Goal: Task Accomplishment & Management: Manage account settings

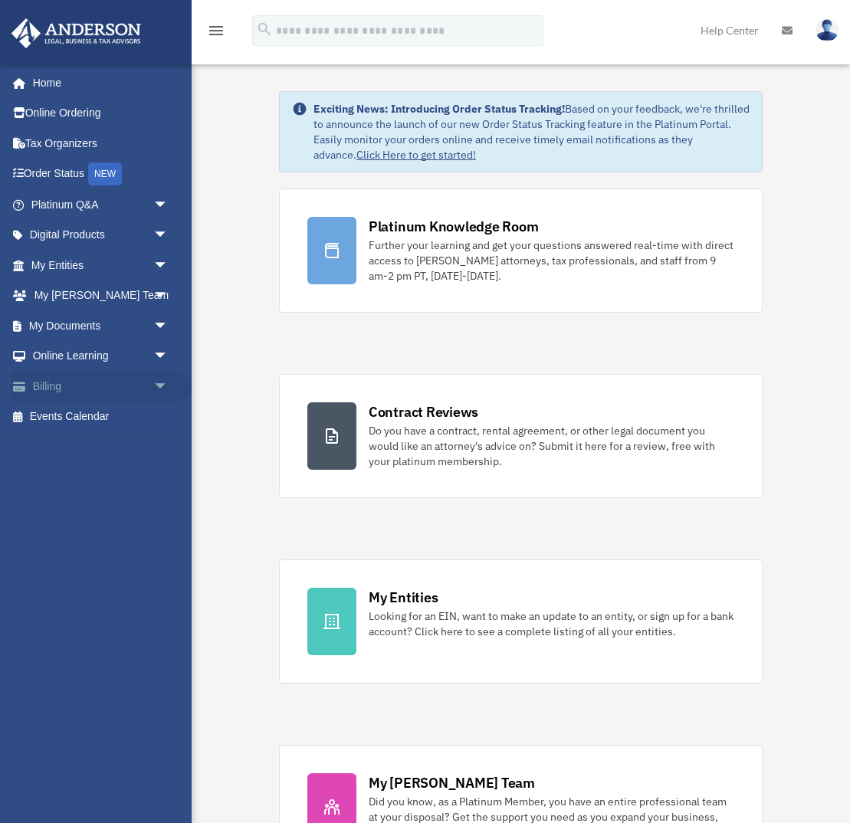
click at [154, 386] on span "arrow_drop_down" at bounding box center [168, 386] width 31 height 31
click at [77, 445] on link "Past Invoices" at bounding box center [106, 447] width 170 height 31
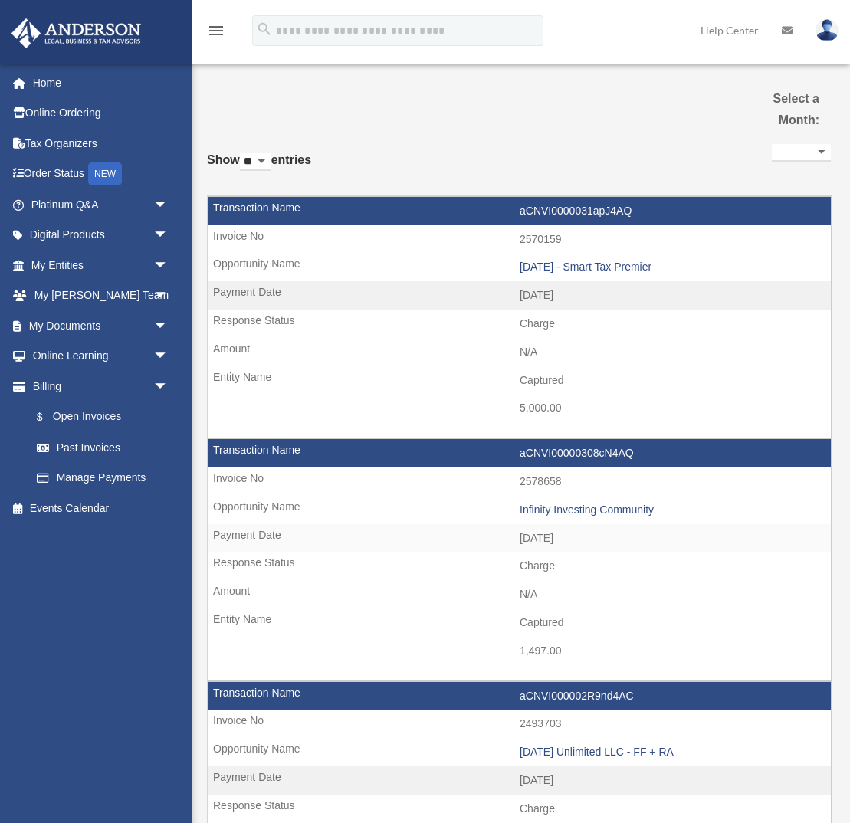
select select
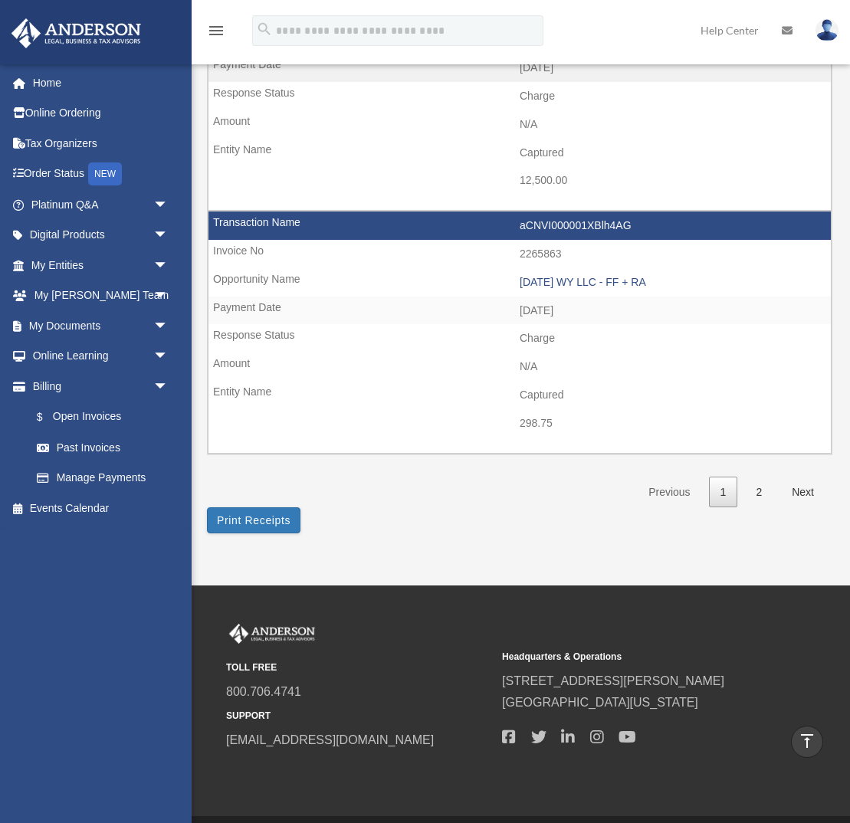
scroll to position [2170, 0]
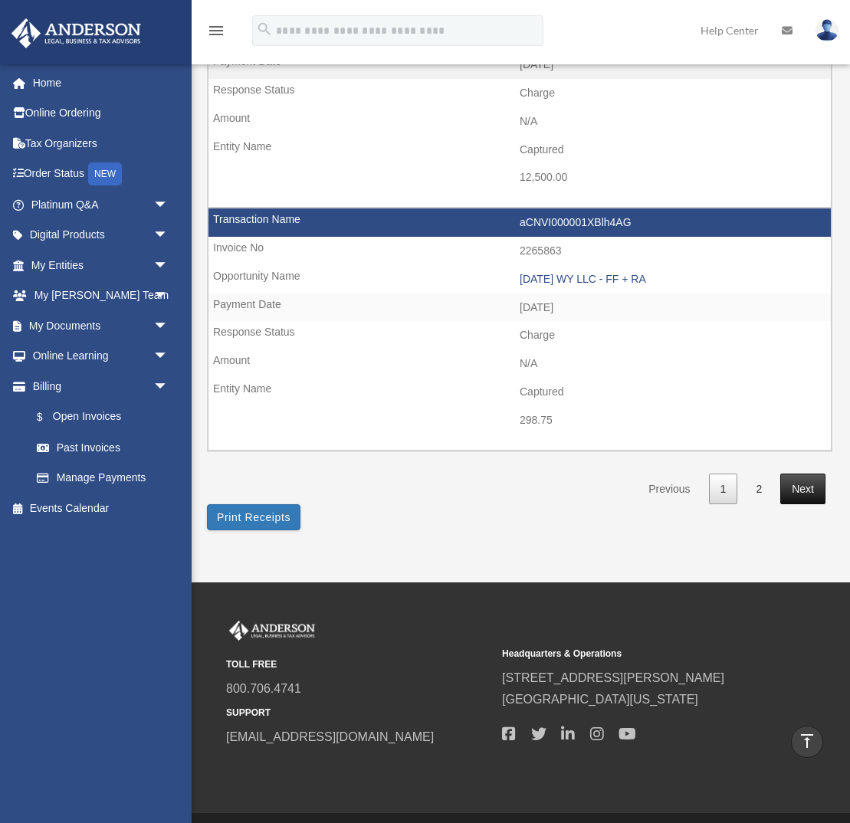
click at [800, 487] on link "Next" at bounding box center [802, 489] width 45 height 31
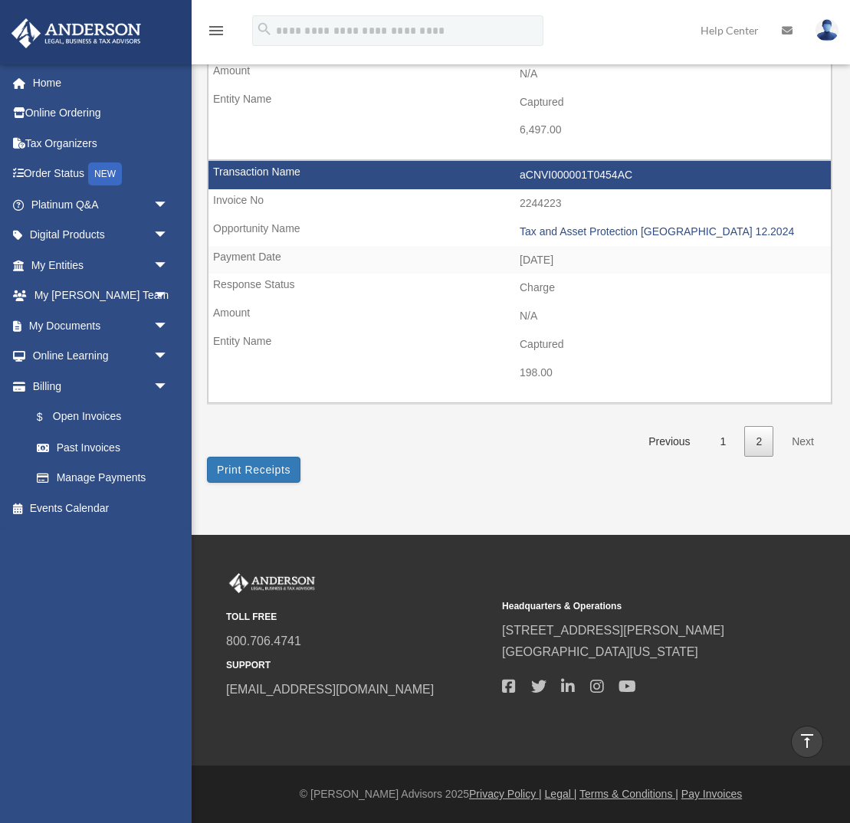
scroll to position [277, 0]
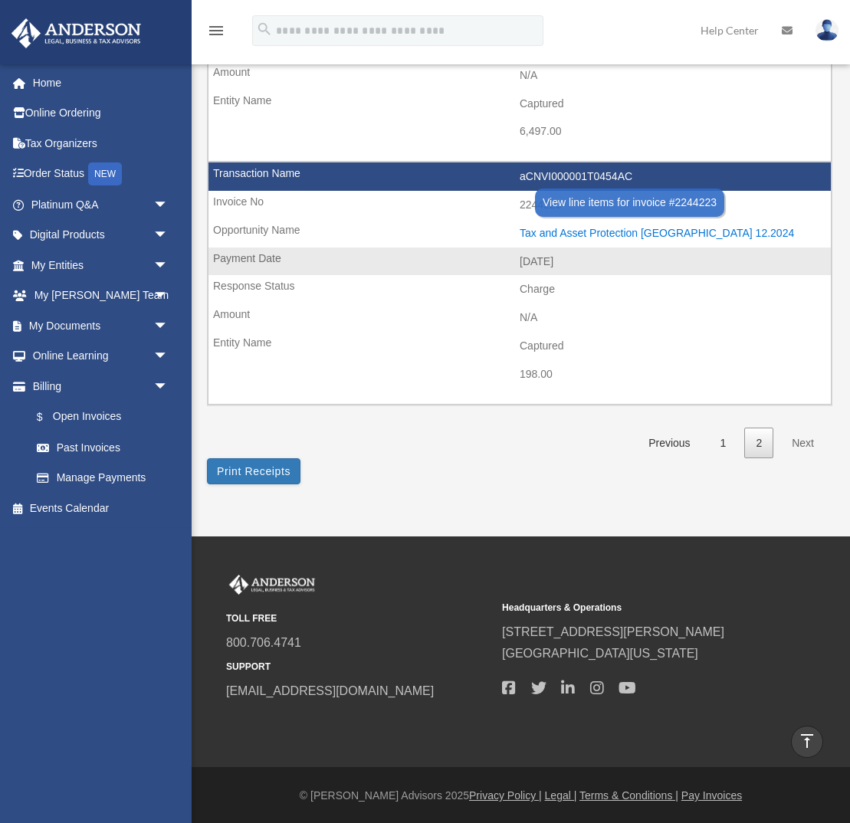
click at [573, 231] on div "Tax and Asset Protection Las Vegas 12.2024" at bounding box center [671, 233] width 303 height 13
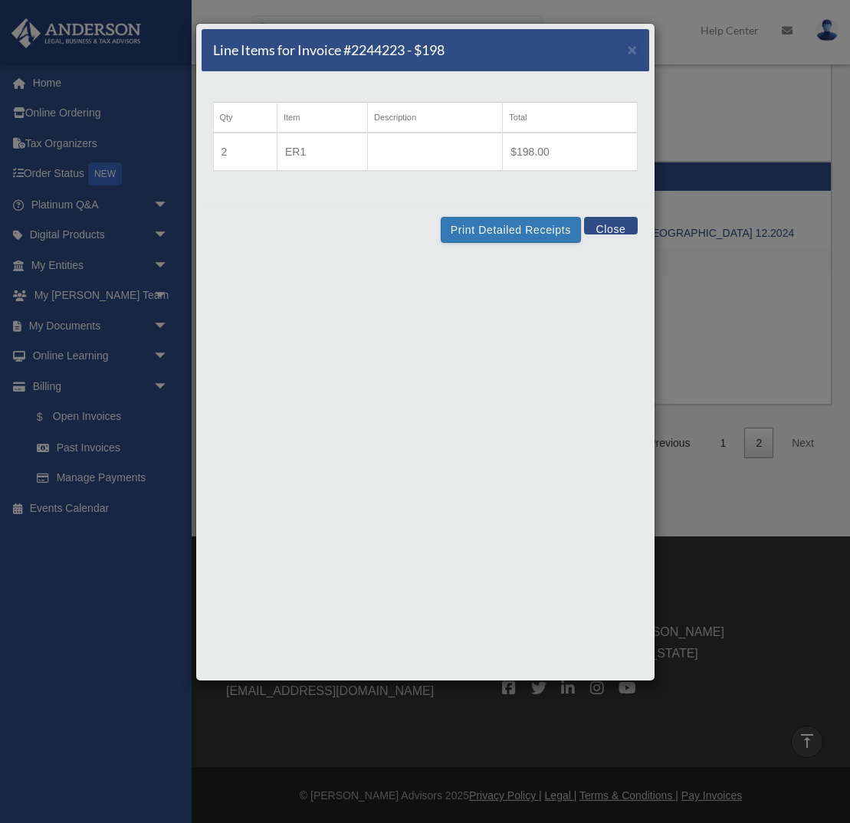
click at [619, 223] on button "Close" at bounding box center [610, 226] width 53 height 18
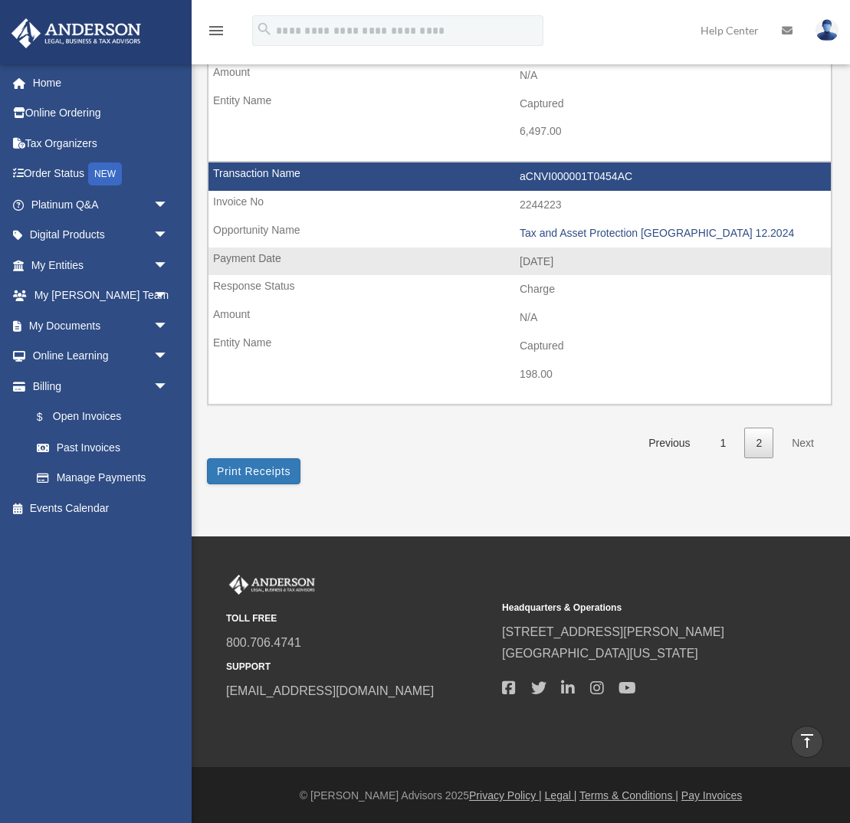
click at [379, 178] on td "aCNVI000001T0454AC" at bounding box center [519, 176] width 622 height 29
click at [281, 175] on td "aCNVI000001T0454AC" at bounding box center [519, 176] width 622 height 29
click at [566, 172] on td "aCNVI000001T0454AC" at bounding box center [519, 176] width 622 height 29
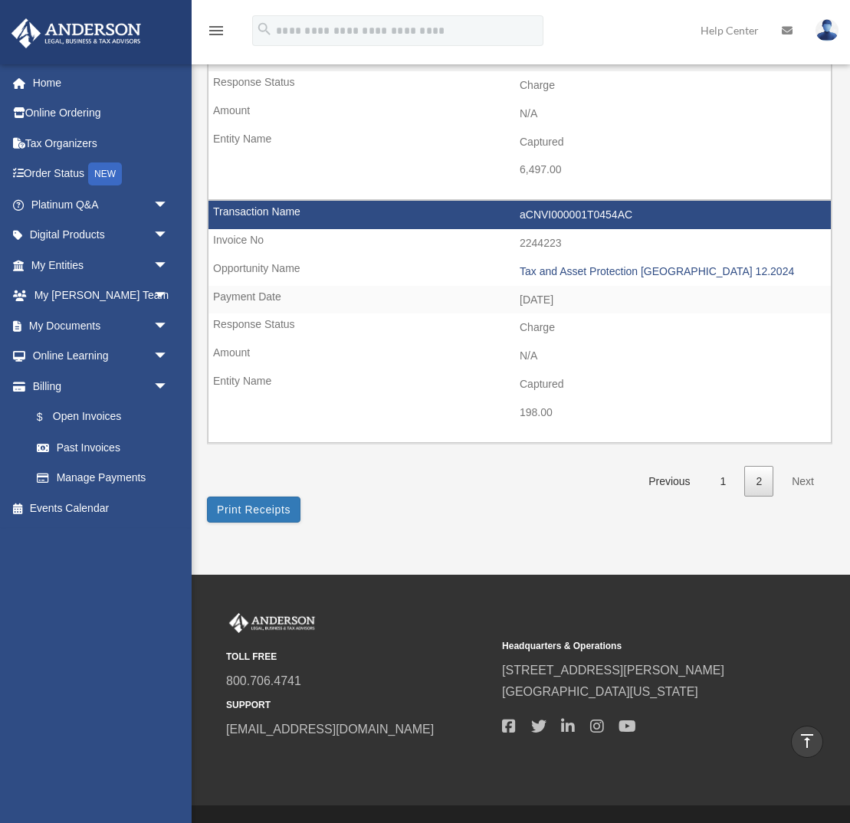
scroll to position [233, 0]
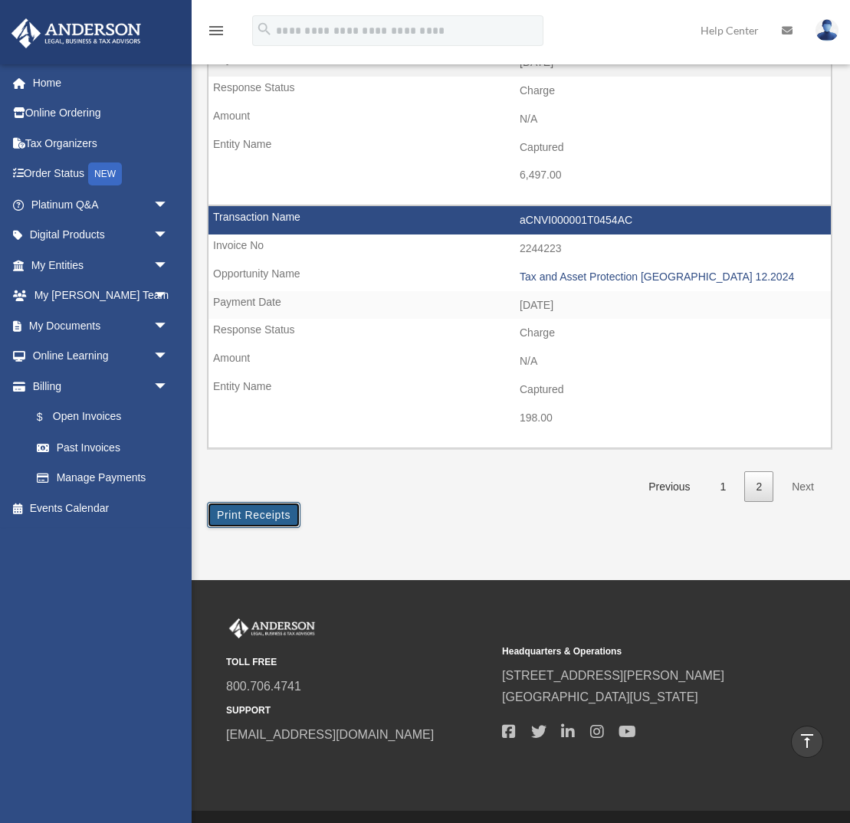
click at [254, 515] on button "Print Receipts" at bounding box center [254, 515] width 94 height 26
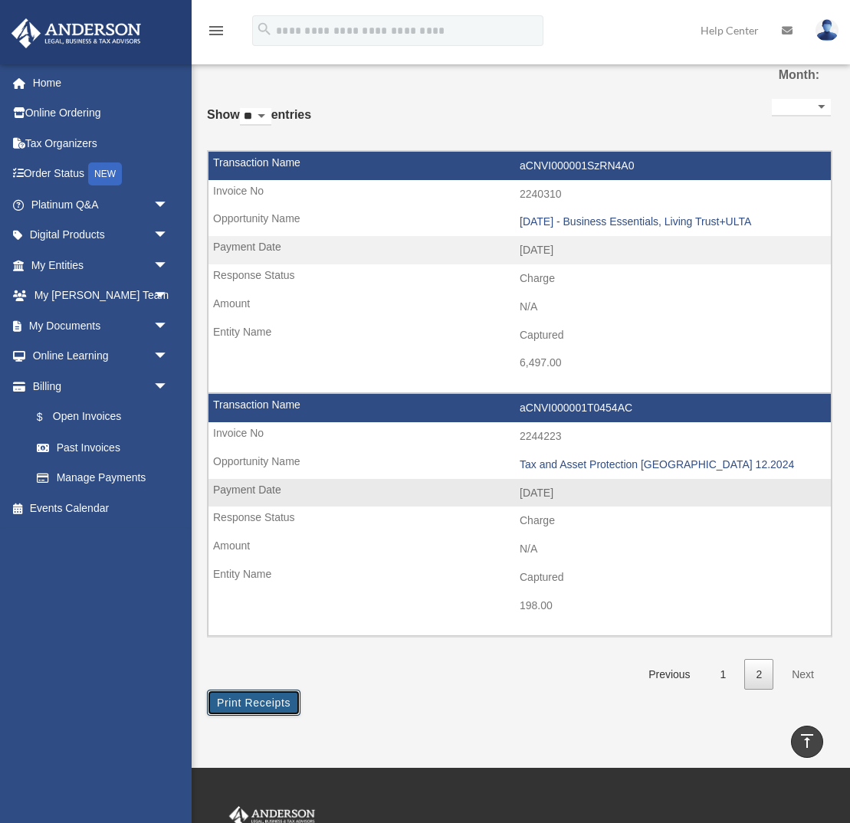
scroll to position [0, 0]
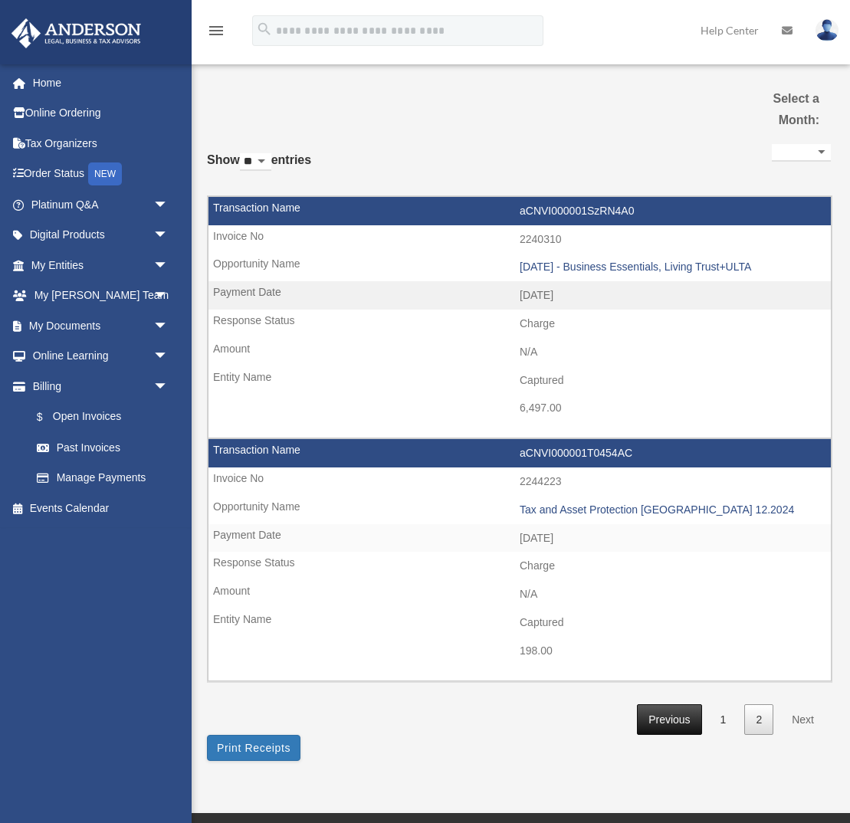
click at [661, 723] on link "Previous" at bounding box center [669, 719] width 64 height 31
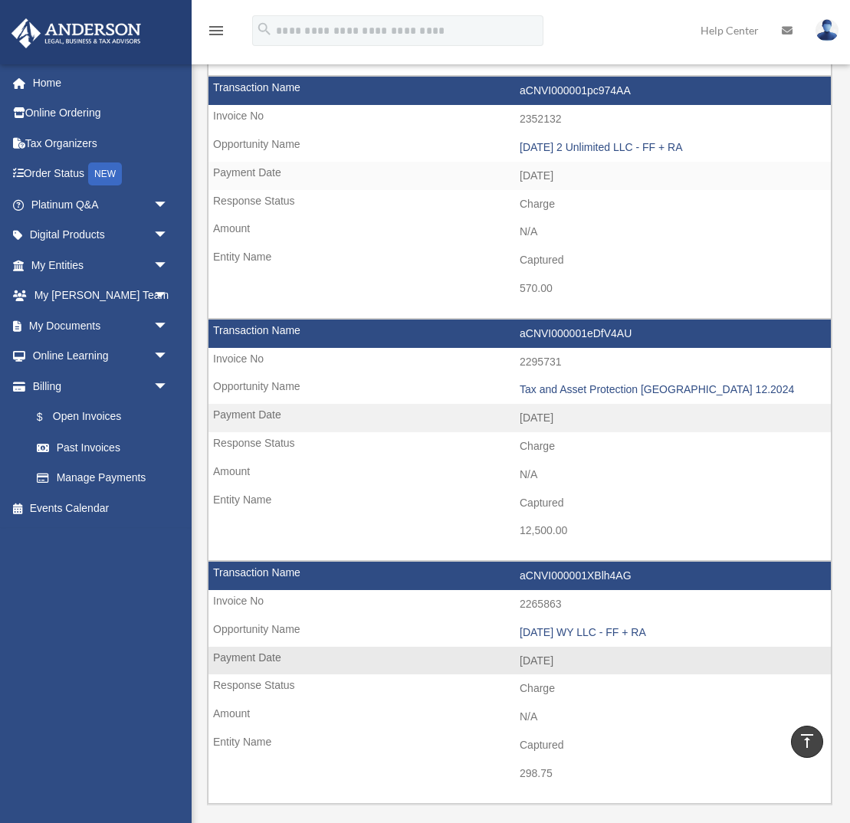
scroll to position [1837, 0]
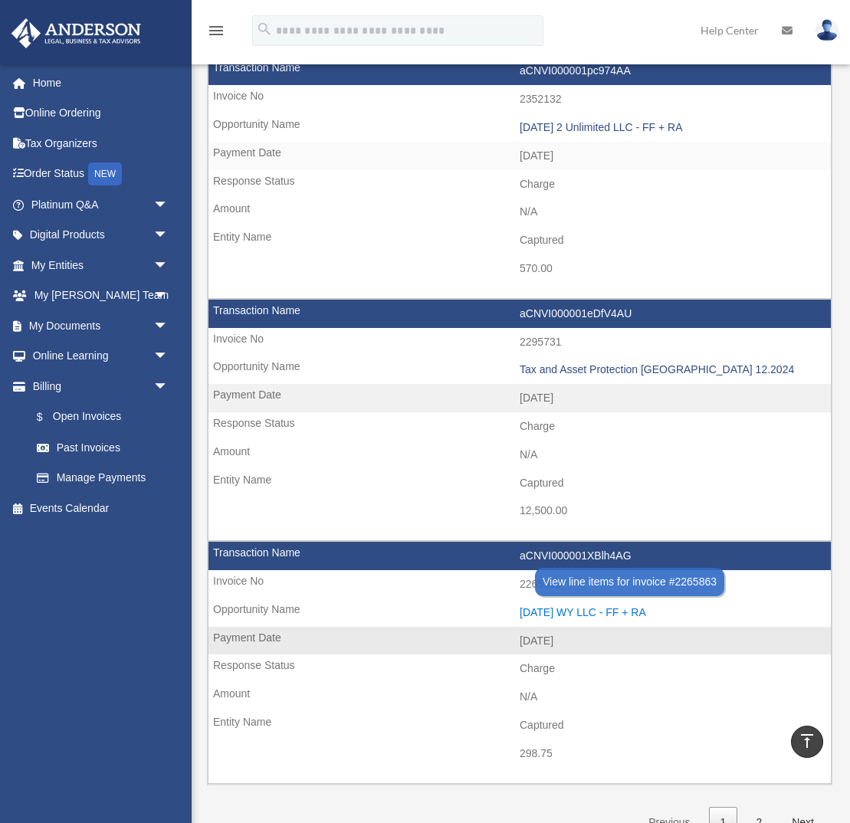
click at [595, 612] on div "2024.11.11 WY LLC - FF + RA" at bounding box center [671, 612] width 303 height 13
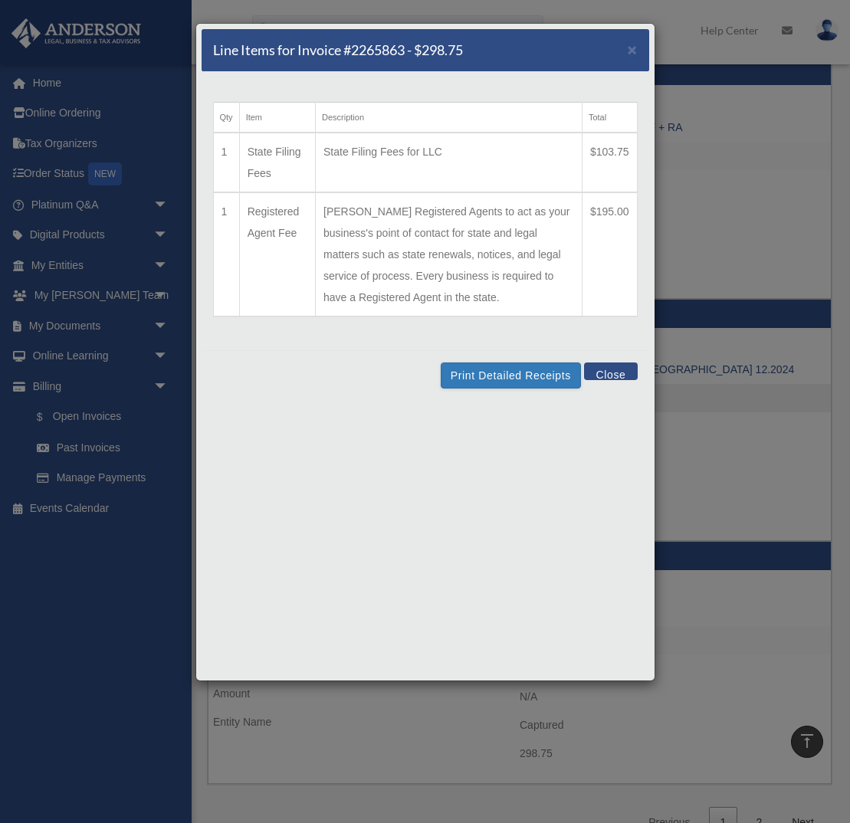
click at [619, 372] on button "Close" at bounding box center [610, 372] width 53 height 18
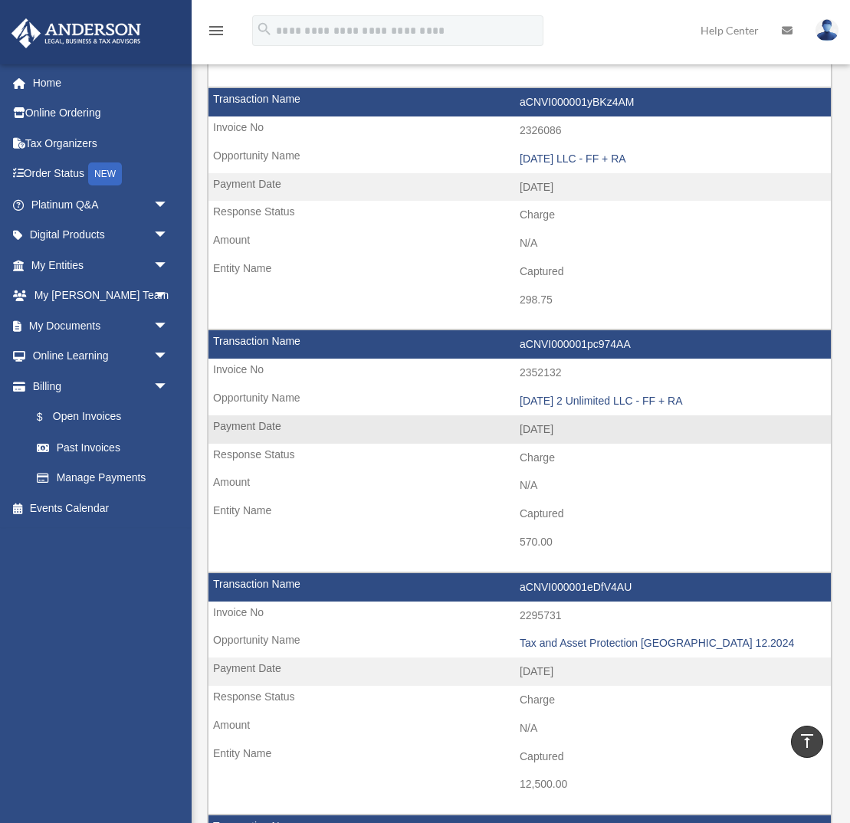
scroll to position [1557, 0]
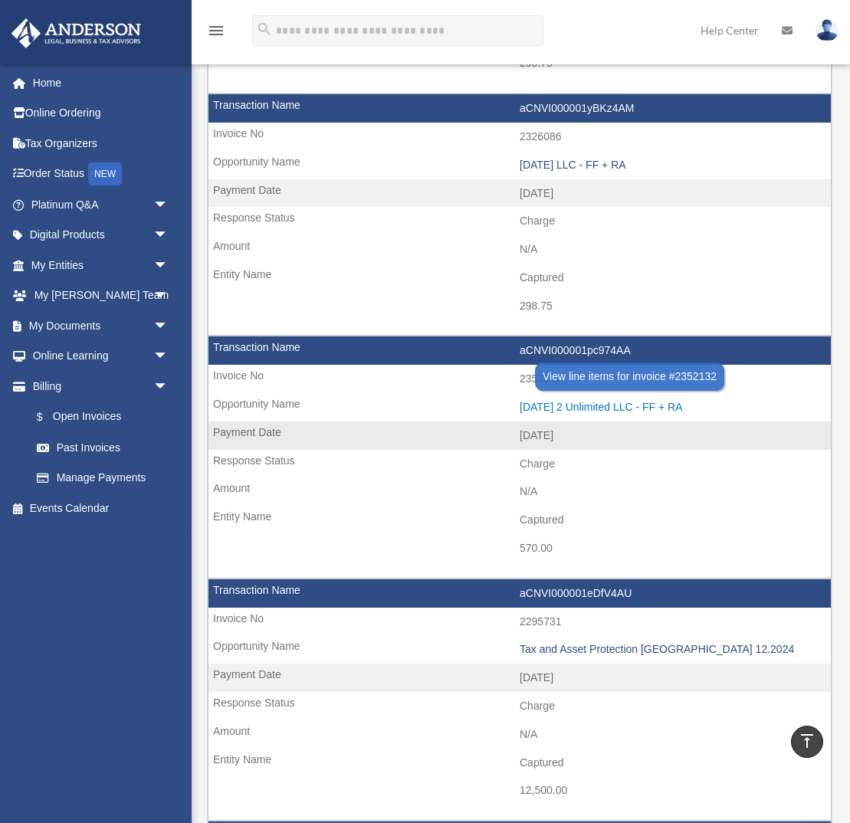
click at [599, 405] on div "2025.01.15 2 Unlimited LLC - FF + RA" at bounding box center [671, 407] width 303 height 13
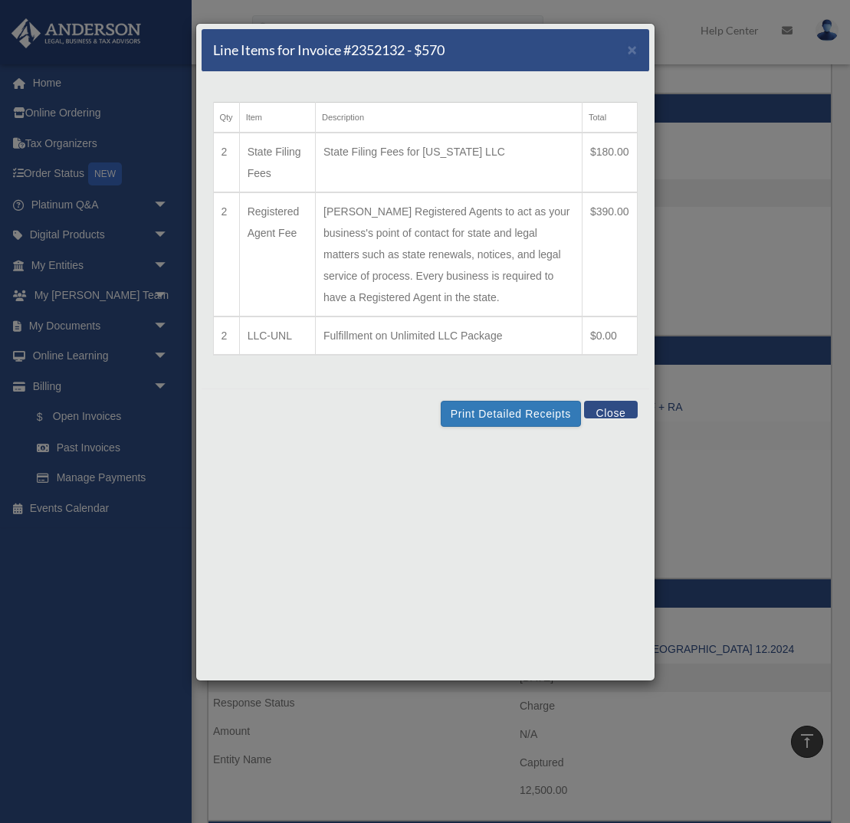
click at [605, 414] on button "Close" at bounding box center [610, 410] width 53 height 18
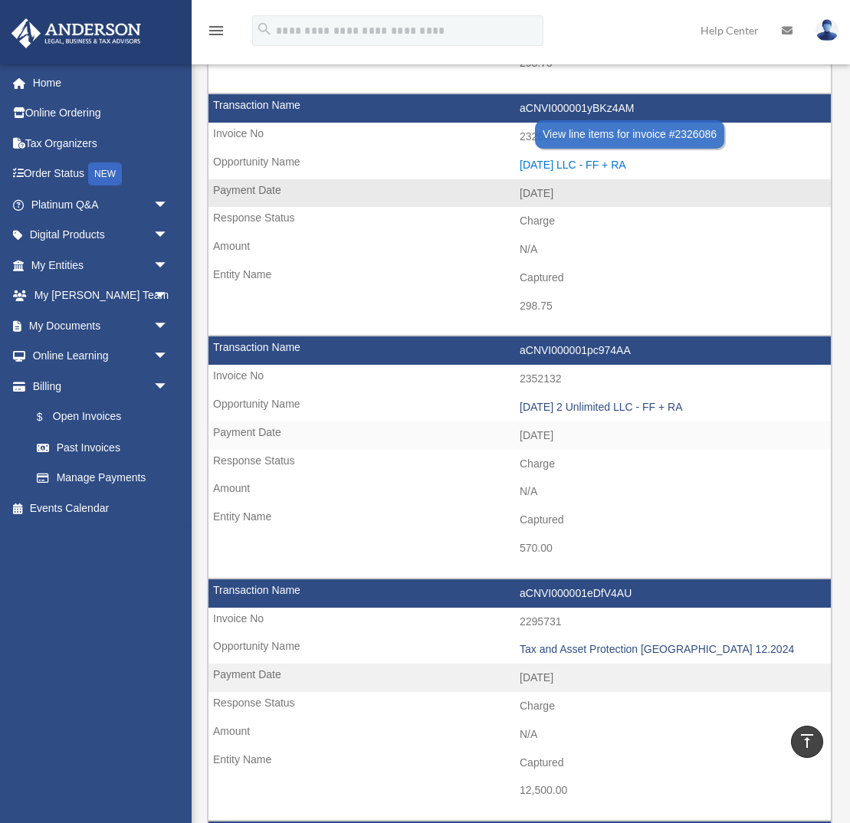
click at [566, 165] on div "2024.12.27 LLC - FF + RA" at bounding box center [671, 165] width 303 height 13
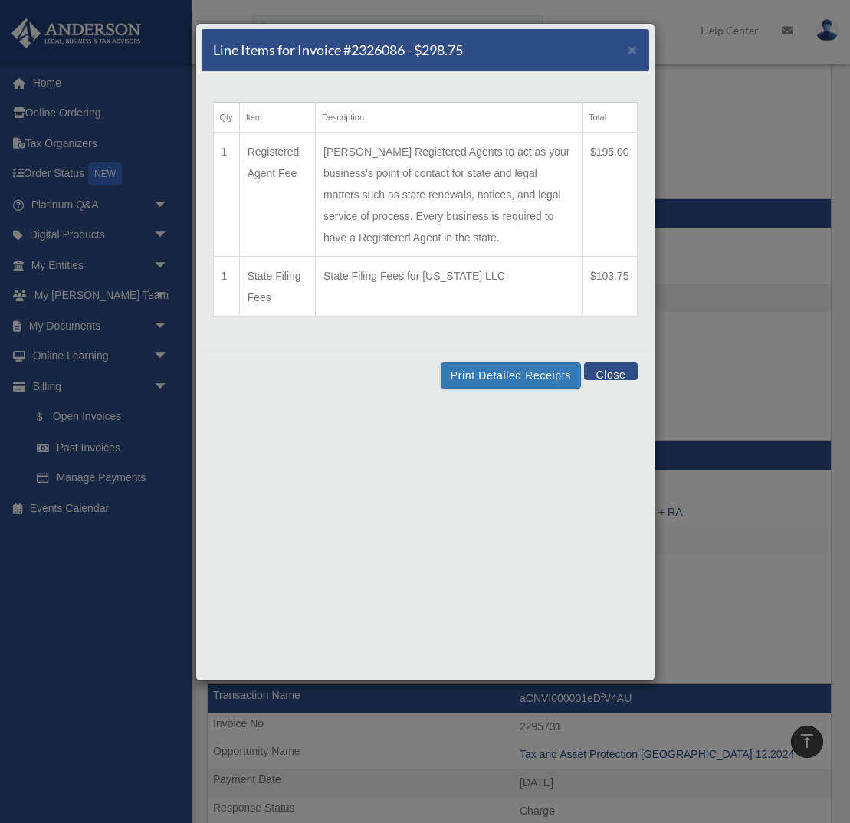
scroll to position [1442, 0]
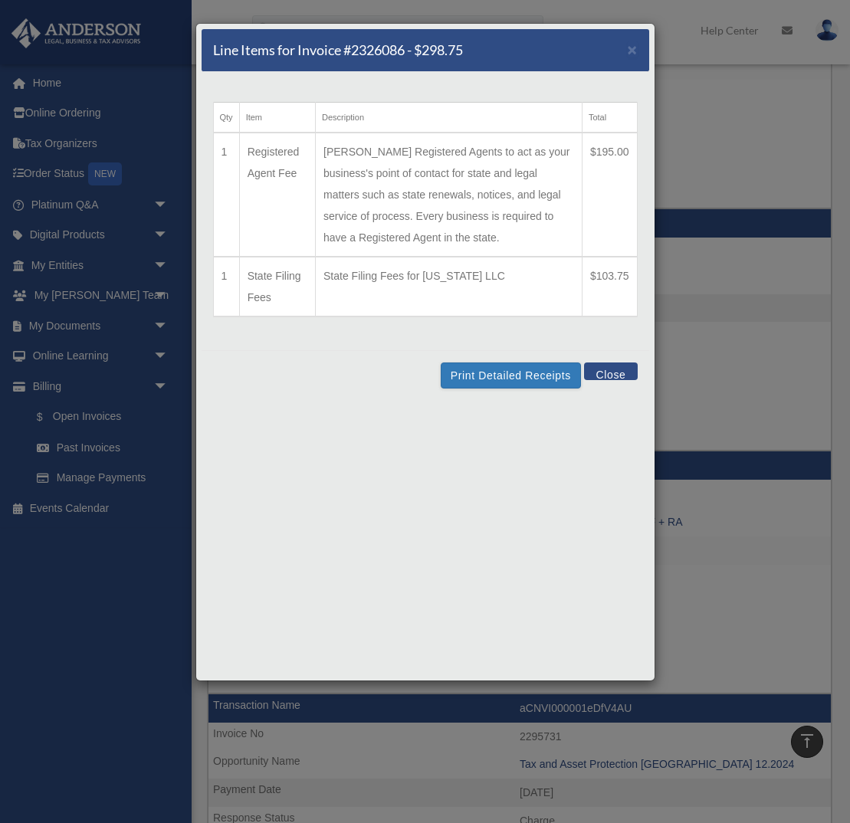
click at [618, 371] on button "Close" at bounding box center [610, 372] width 53 height 18
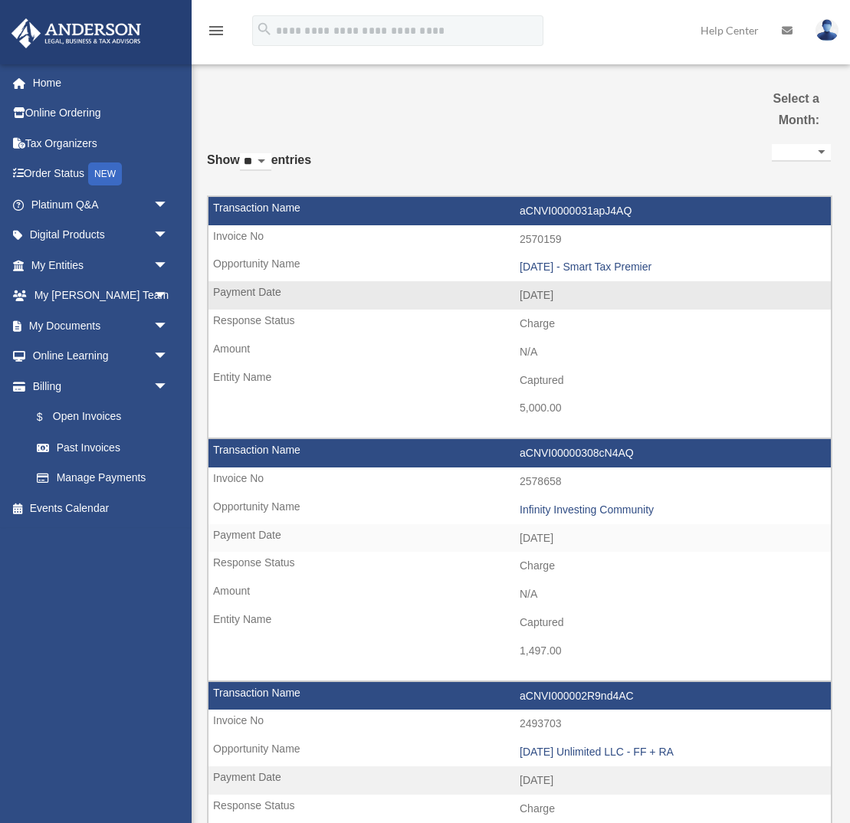
scroll to position [1, 0]
